Goal: Task Accomplishment & Management: Use online tool/utility

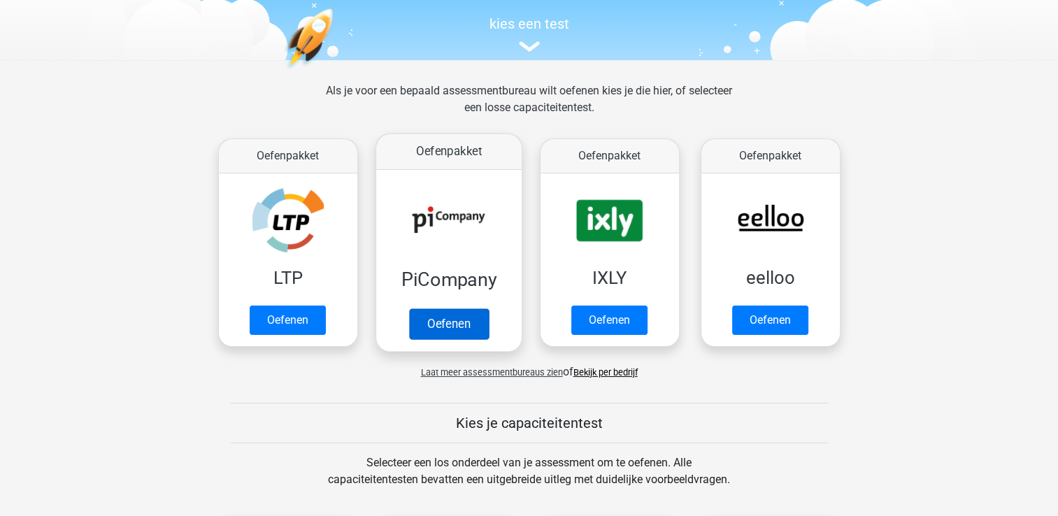
scroll to position [140, 0]
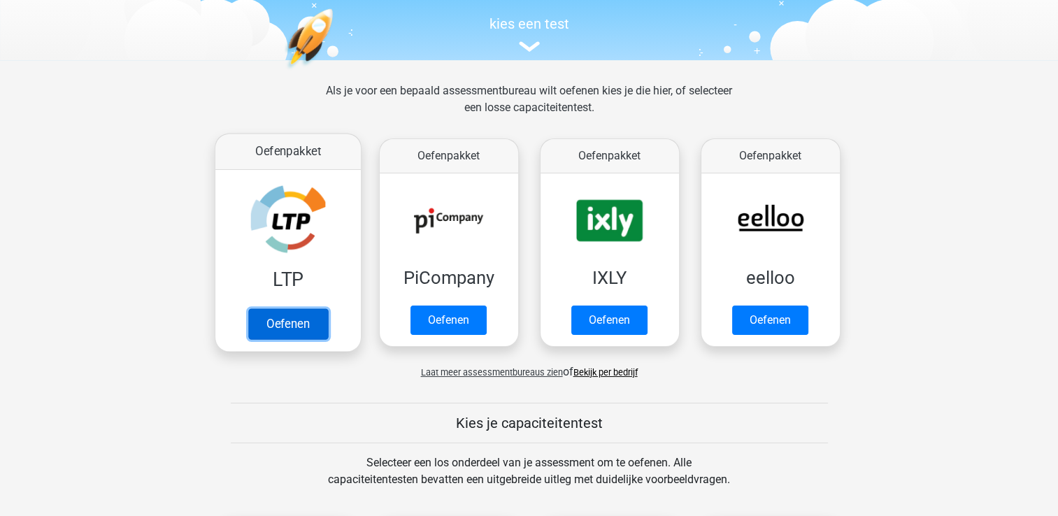
click at [290, 322] on link "Oefenen" at bounding box center [287, 323] width 80 height 31
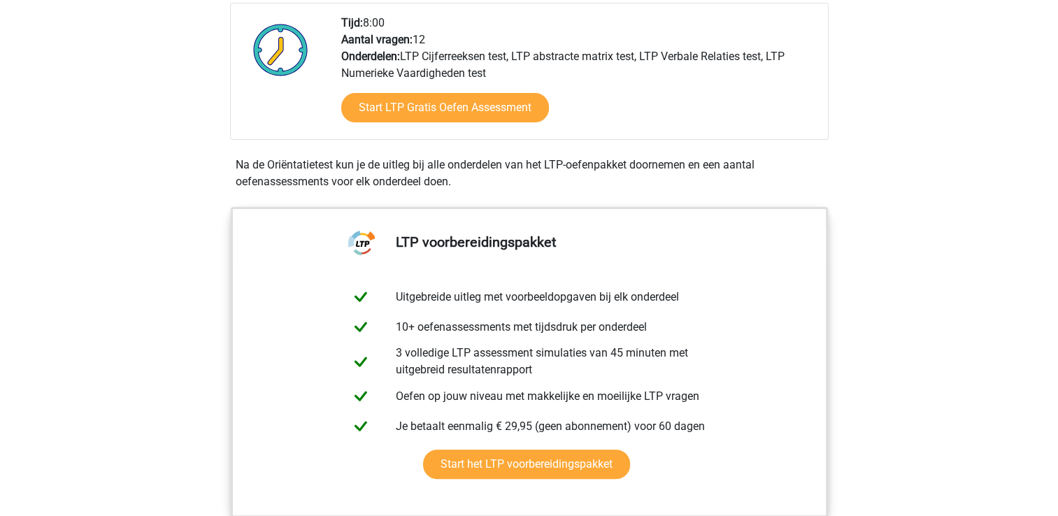
scroll to position [350, 0]
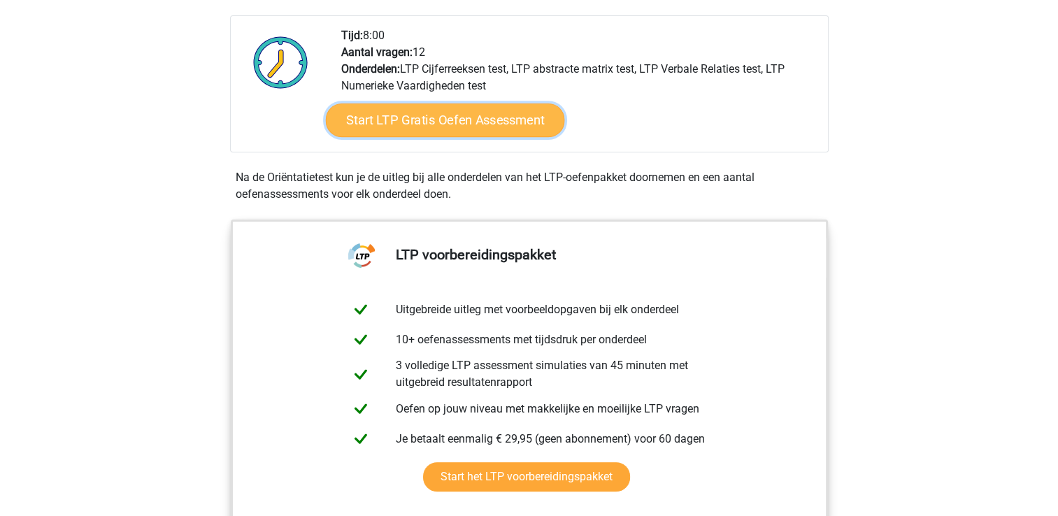
click at [464, 124] on link "Start LTP Gratis Oefen Assessment" at bounding box center [444, 120] width 239 height 34
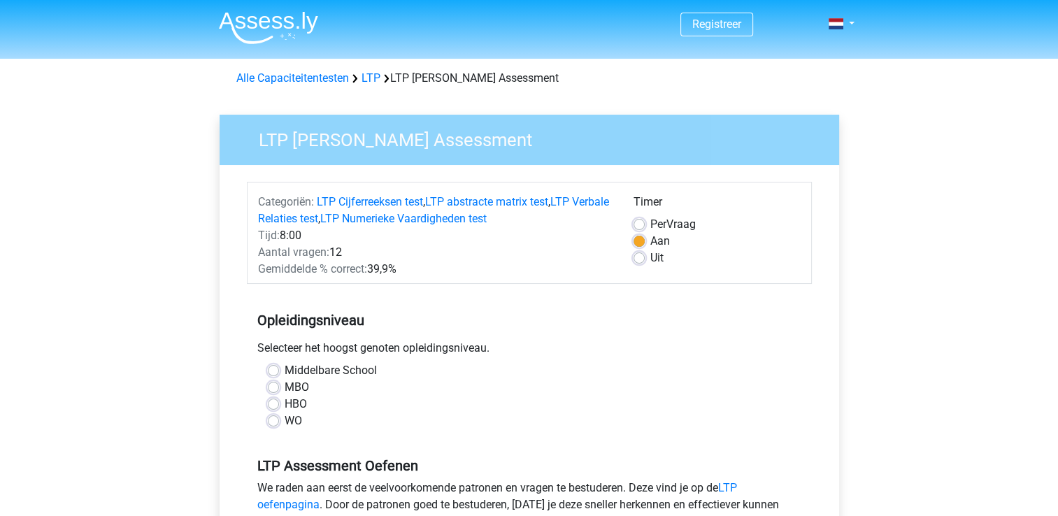
click at [284, 405] on label "HBO" at bounding box center [295, 404] width 22 height 17
click at [275, 405] on input "HBO" at bounding box center [273, 403] width 11 height 14
radio input "true"
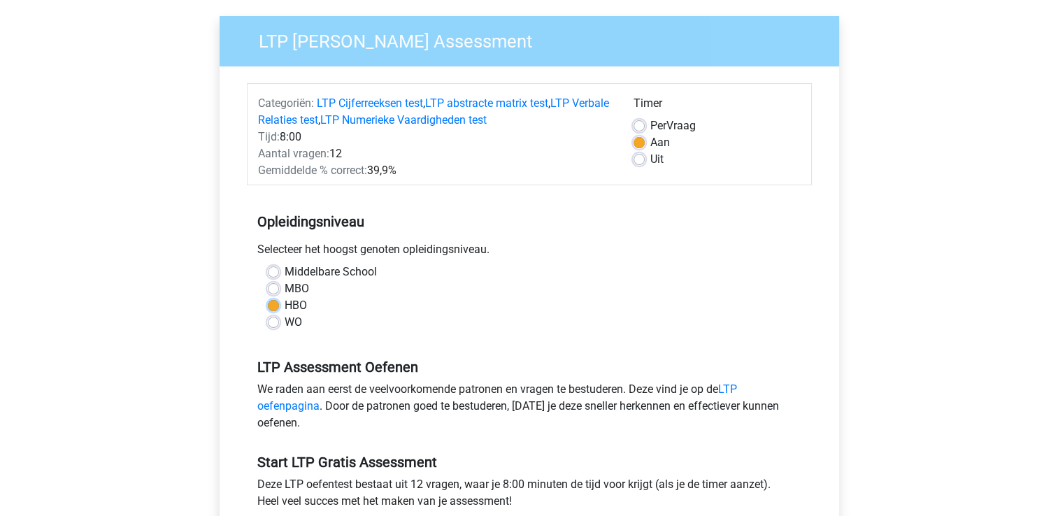
scroll to position [210, 0]
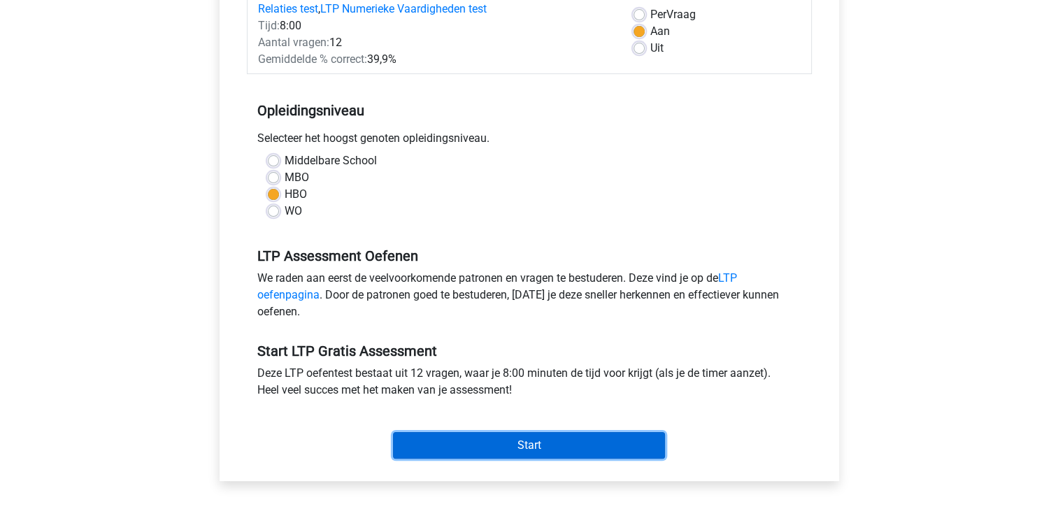
click at [535, 449] on input "Start" at bounding box center [529, 445] width 272 height 27
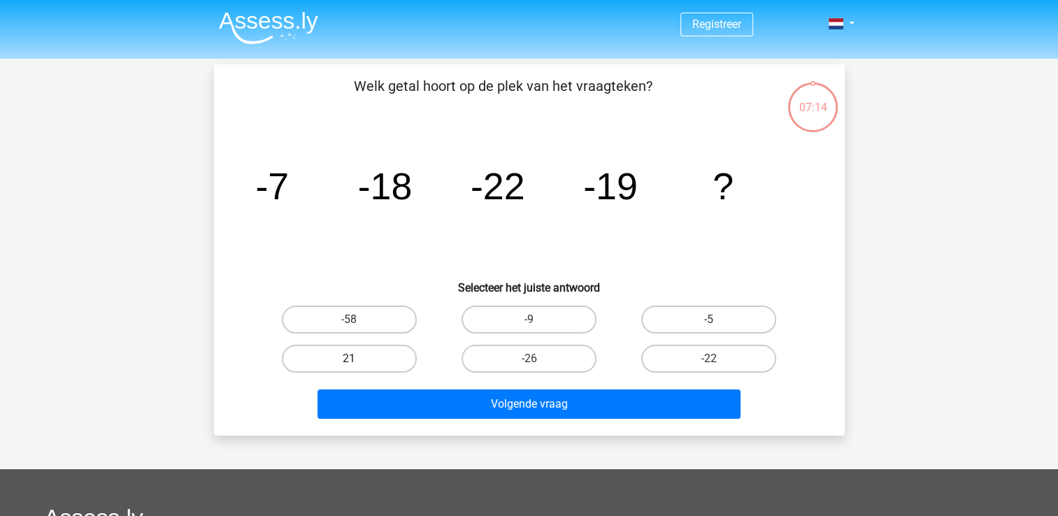
click at [403, 362] on label "21" at bounding box center [349, 359] width 135 height 28
click at [358, 362] on input "21" at bounding box center [353, 363] width 9 height 9
radio input "true"
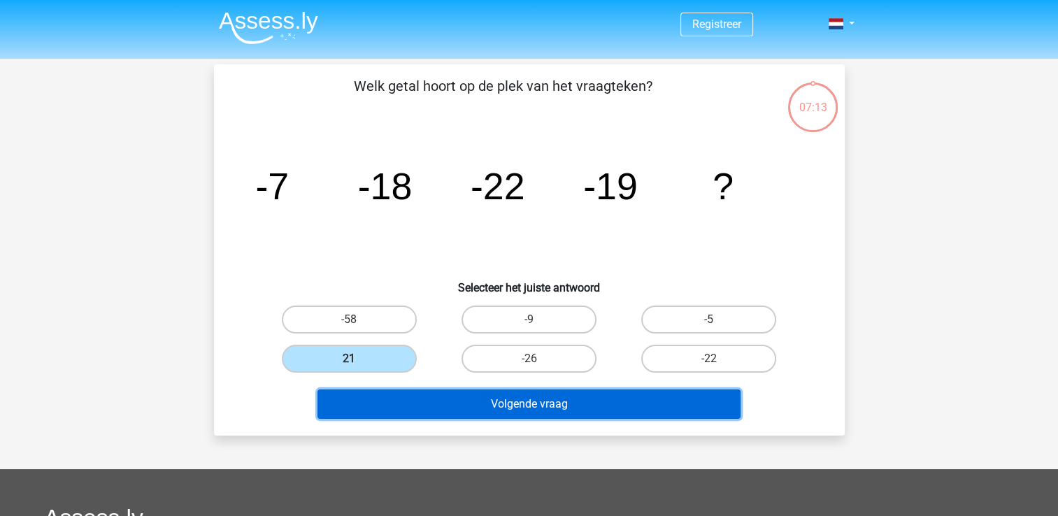
click at [524, 403] on button "Volgende vraag" at bounding box center [528, 403] width 423 height 29
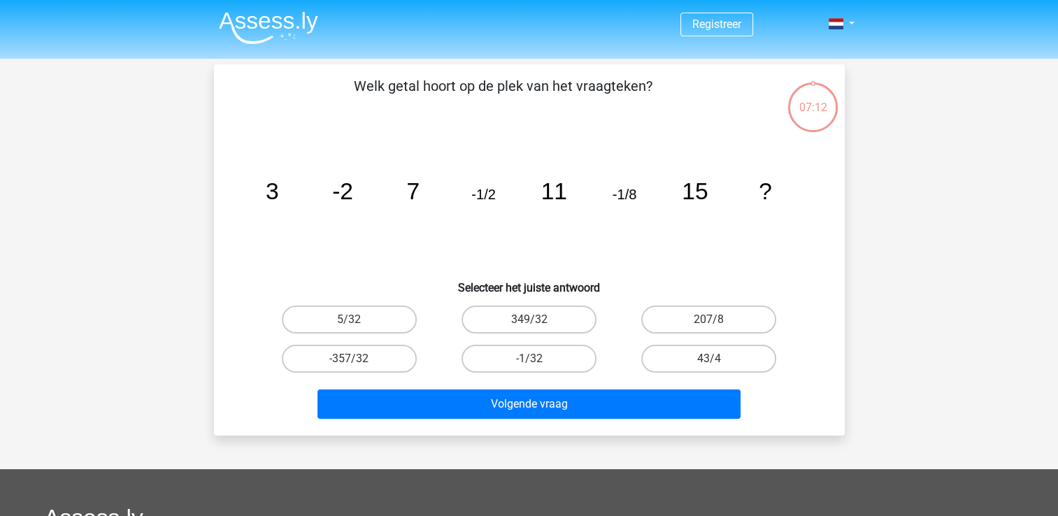
scroll to position [64, 0]
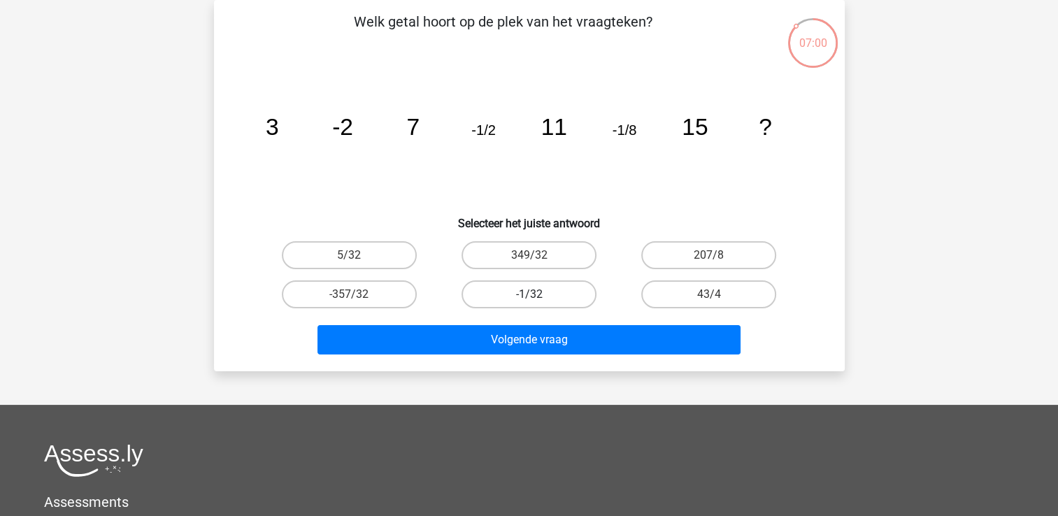
click at [535, 289] on label "-1/32" at bounding box center [528, 294] width 135 height 28
click at [535, 294] on input "-1/32" at bounding box center [532, 298] width 9 height 9
radio input "true"
click at [535, 289] on label "-1/32" at bounding box center [528, 294] width 135 height 28
click at [535, 294] on input "-1/32" at bounding box center [532, 298] width 9 height 9
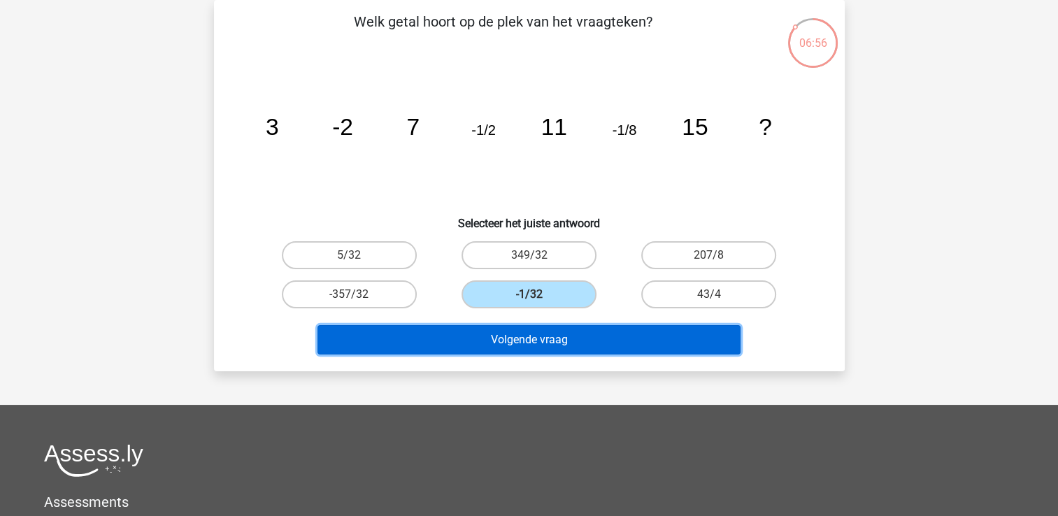
click at [555, 340] on button "Volgende vraag" at bounding box center [528, 339] width 423 height 29
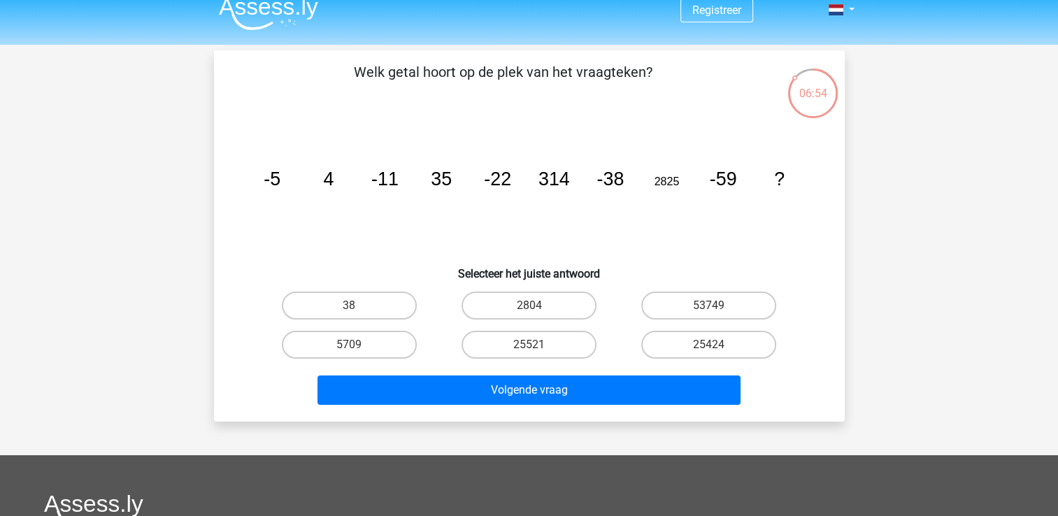
scroll to position [0, 0]
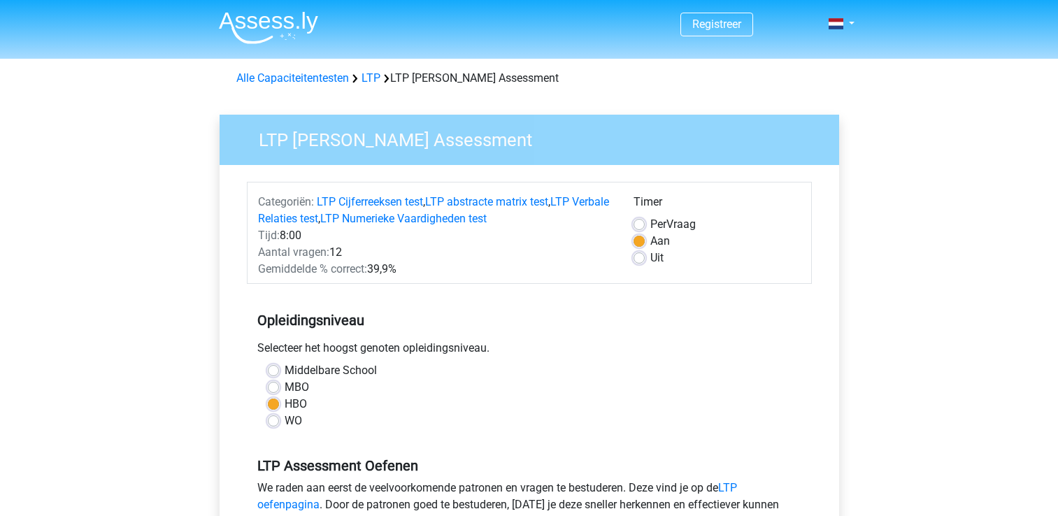
scroll to position [210, 0]
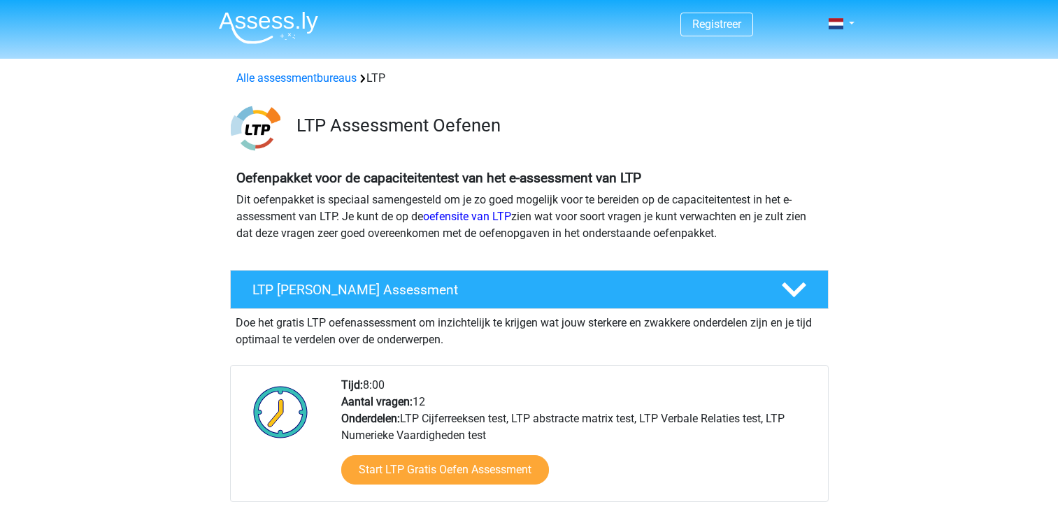
scroll to position [350, 0]
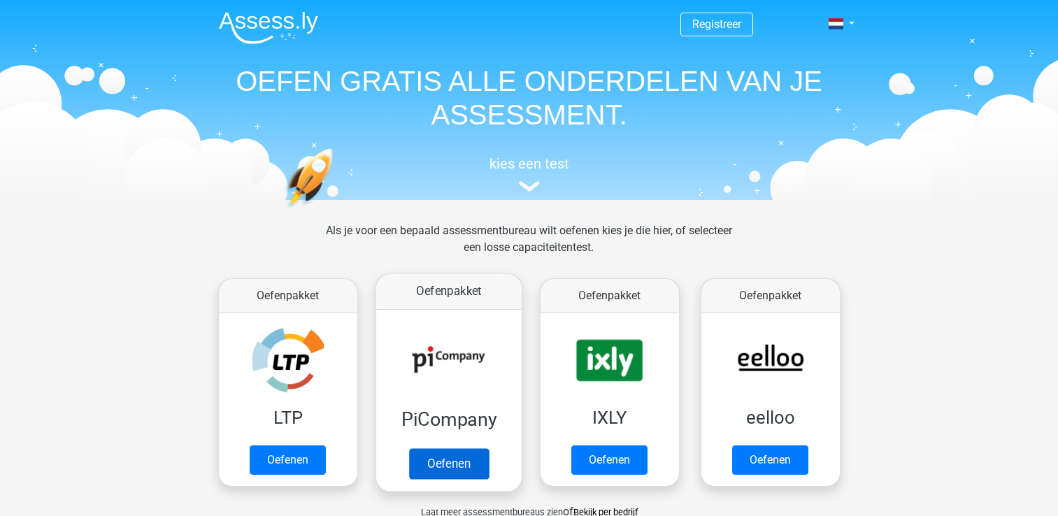
scroll to position [140, 0]
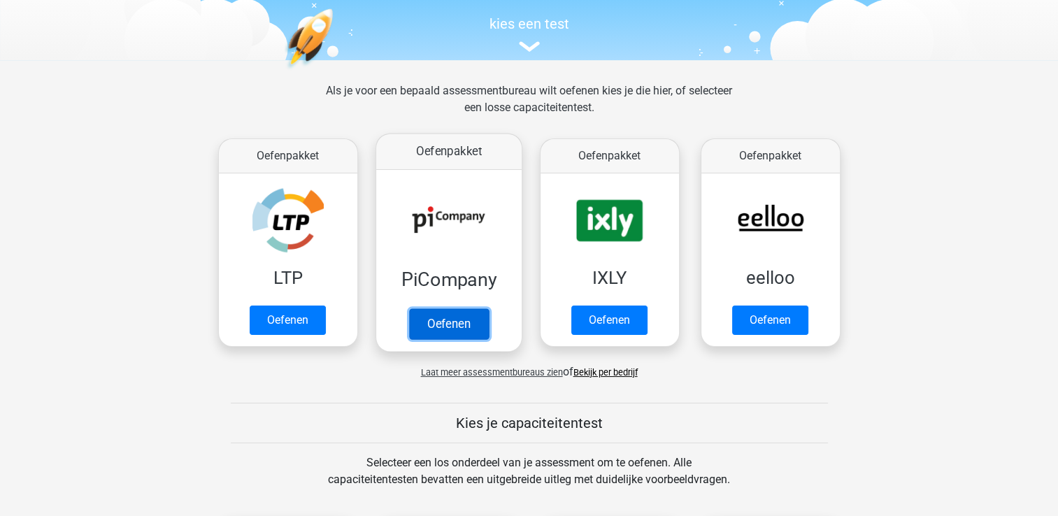
click at [470, 328] on link "Oefenen" at bounding box center [448, 323] width 80 height 31
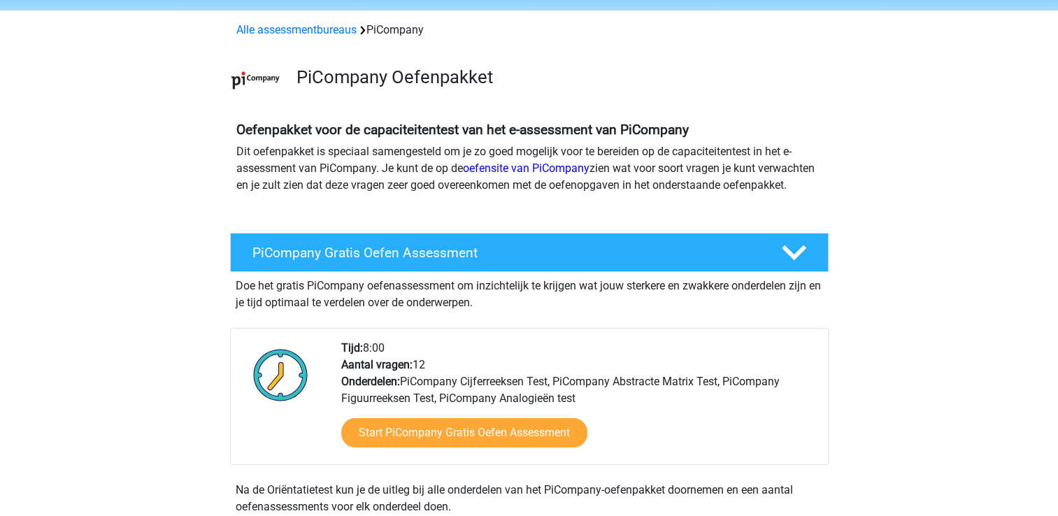
scroll to position [70, 0]
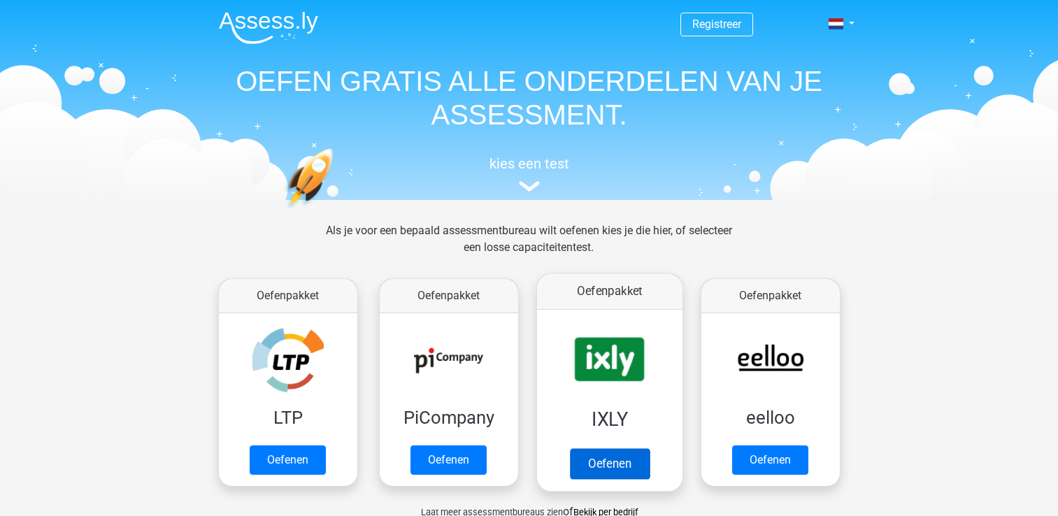
scroll to position [140, 0]
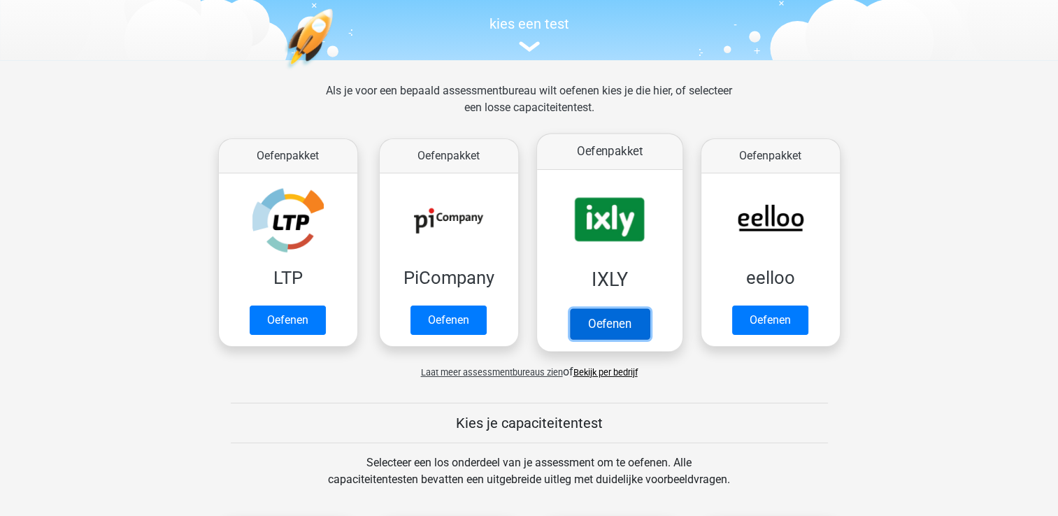
click at [607, 325] on link "Oefenen" at bounding box center [609, 323] width 80 height 31
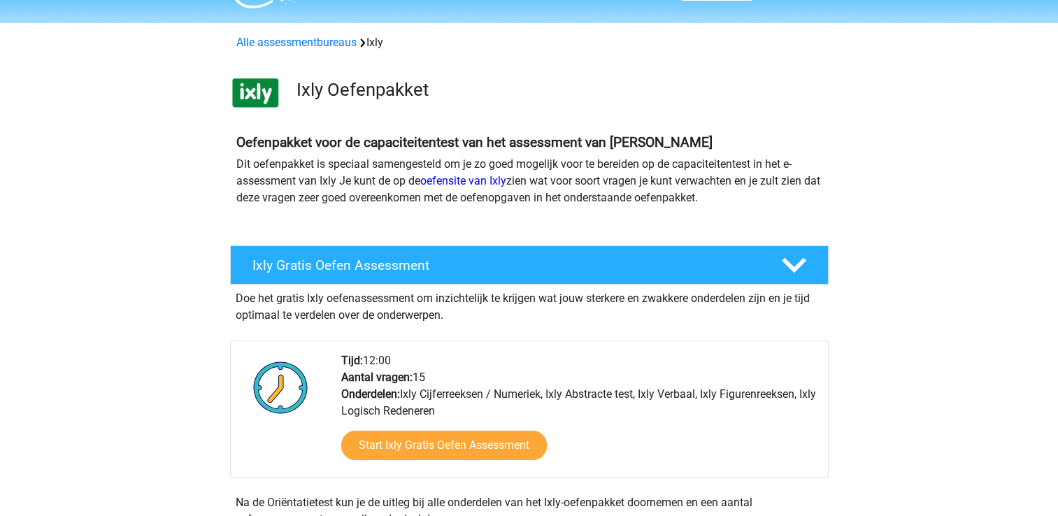
scroll to position [70, 0]
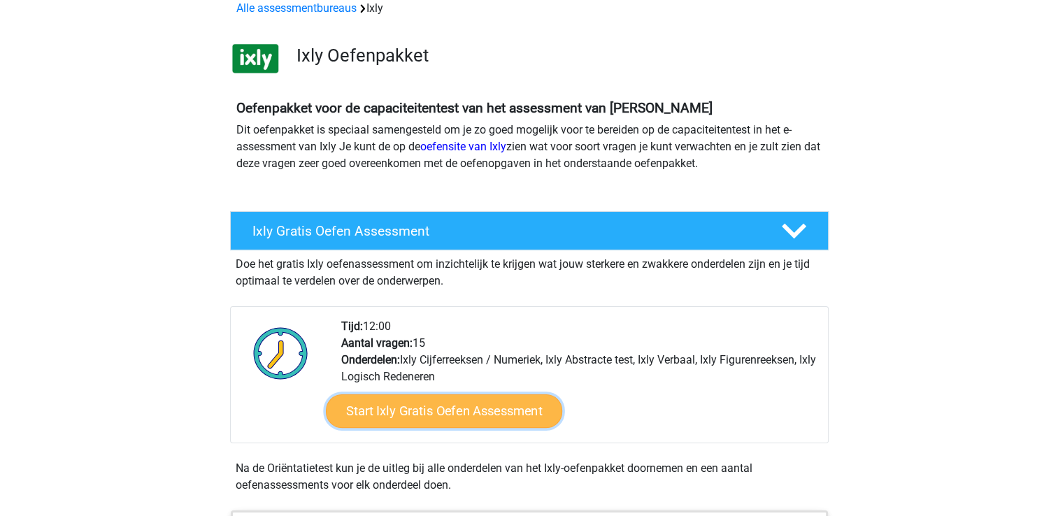
click at [442, 410] on link "Start Ixly Gratis Oefen Assessment" at bounding box center [443, 411] width 236 height 34
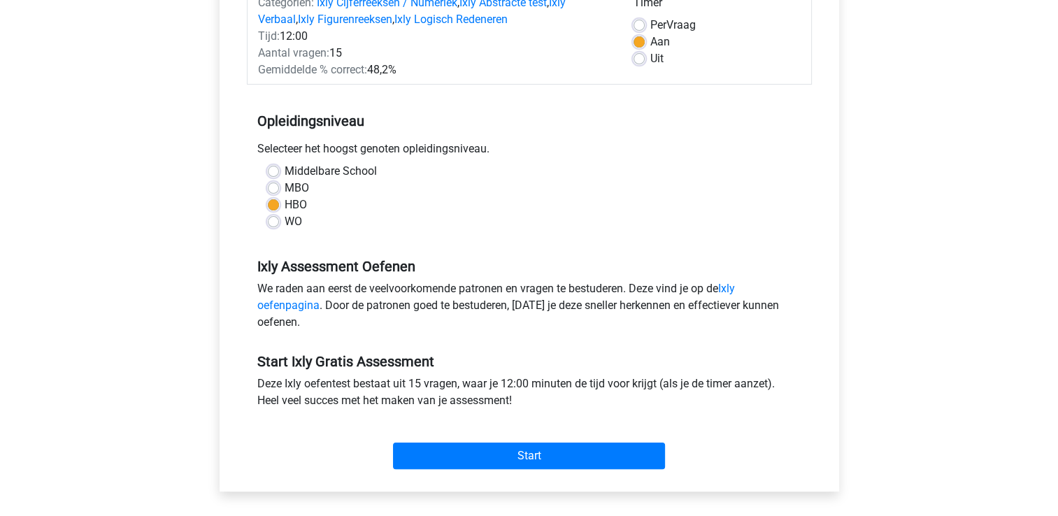
scroll to position [280, 0]
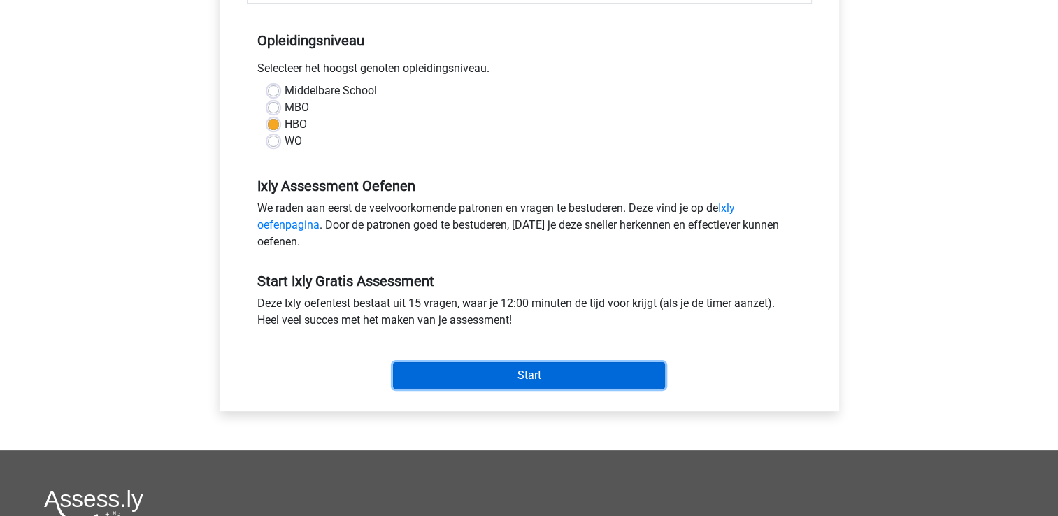
click at [532, 379] on input "Start" at bounding box center [529, 375] width 272 height 27
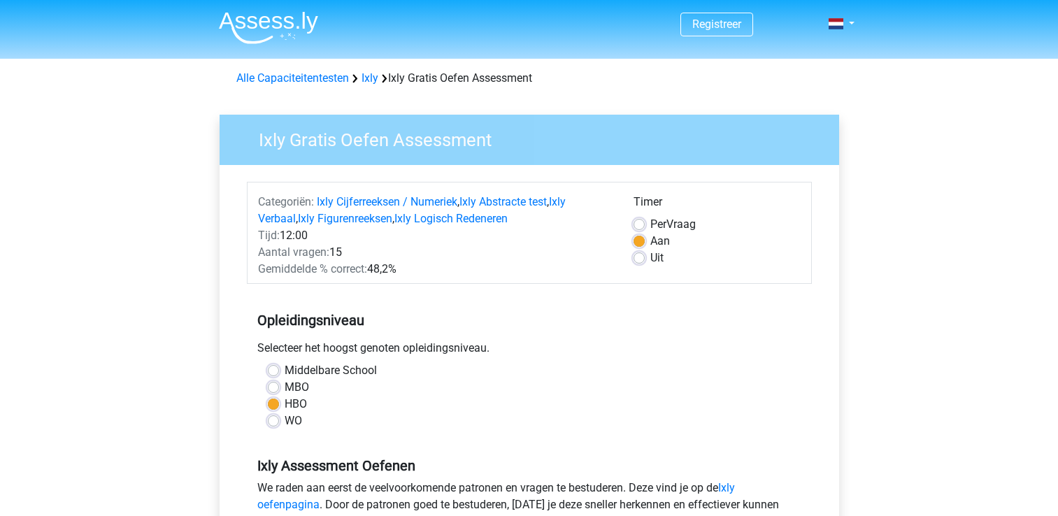
scroll to position [280, 0]
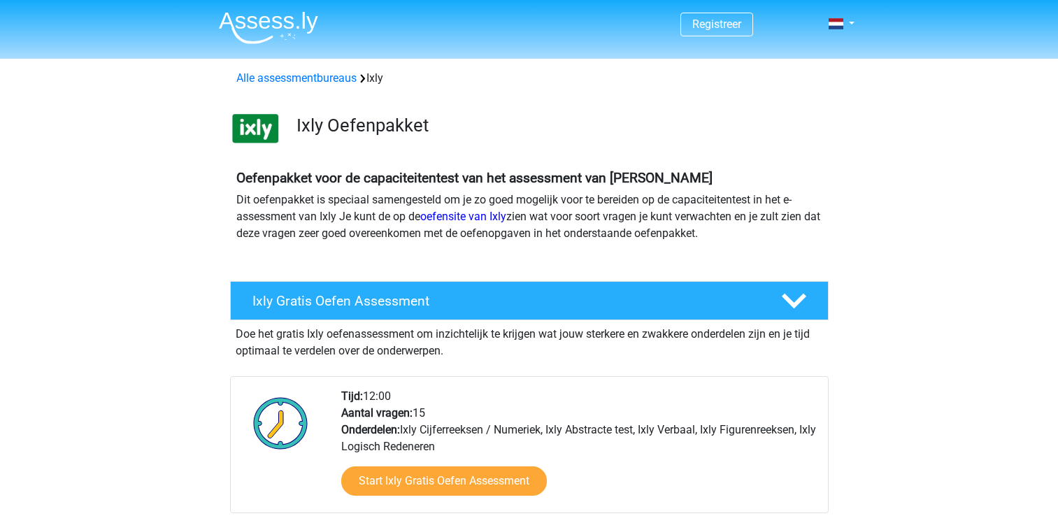
scroll to position [70, 0]
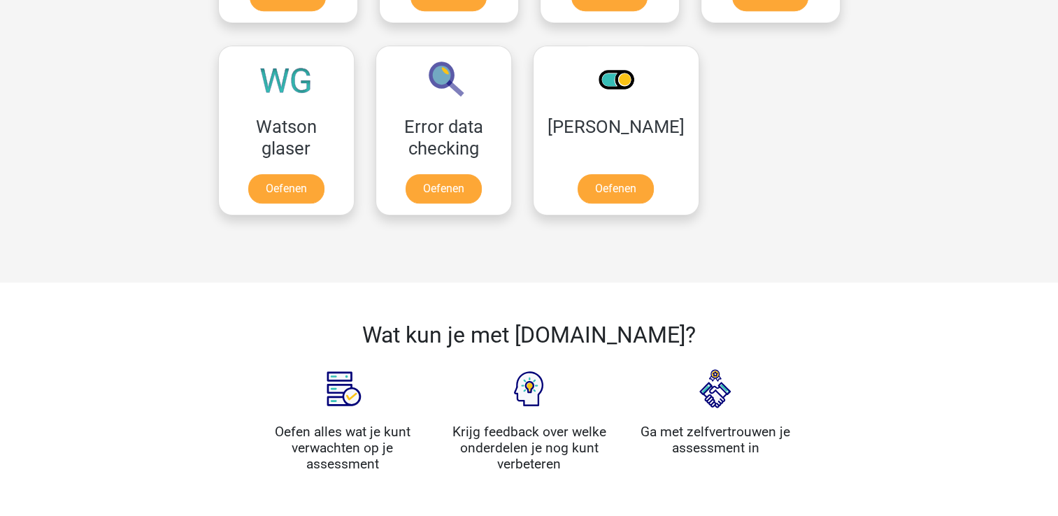
scroll to position [1188, 0]
